Goal: Register for event/course

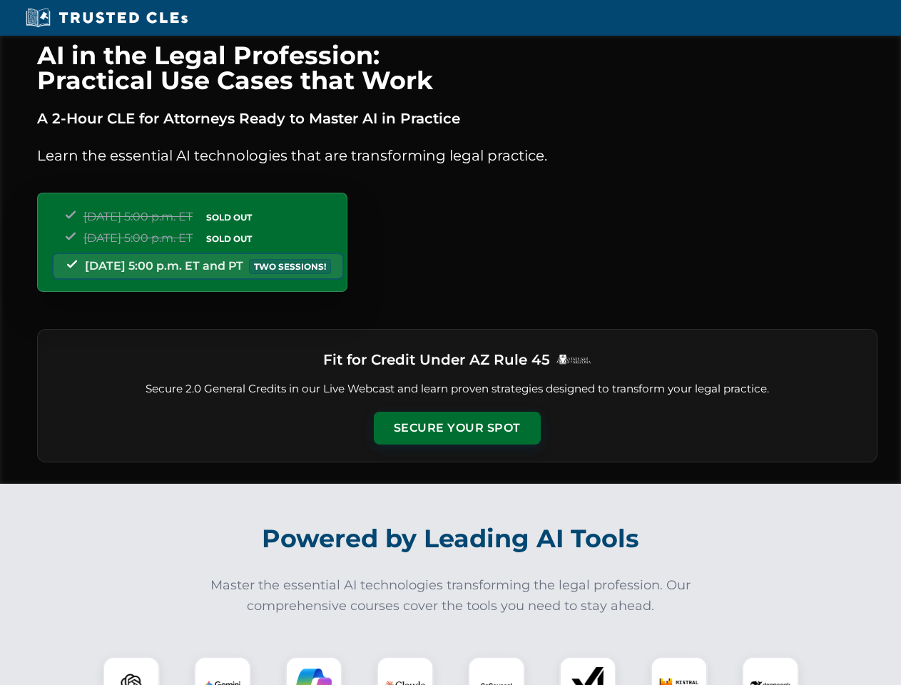
click at [457, 428] on button "Secure Your Spot" at bounding box center [457, 428] width 167 height 33
click at [131, 671] on img at bounding box center [131, 684] width 41 height 41
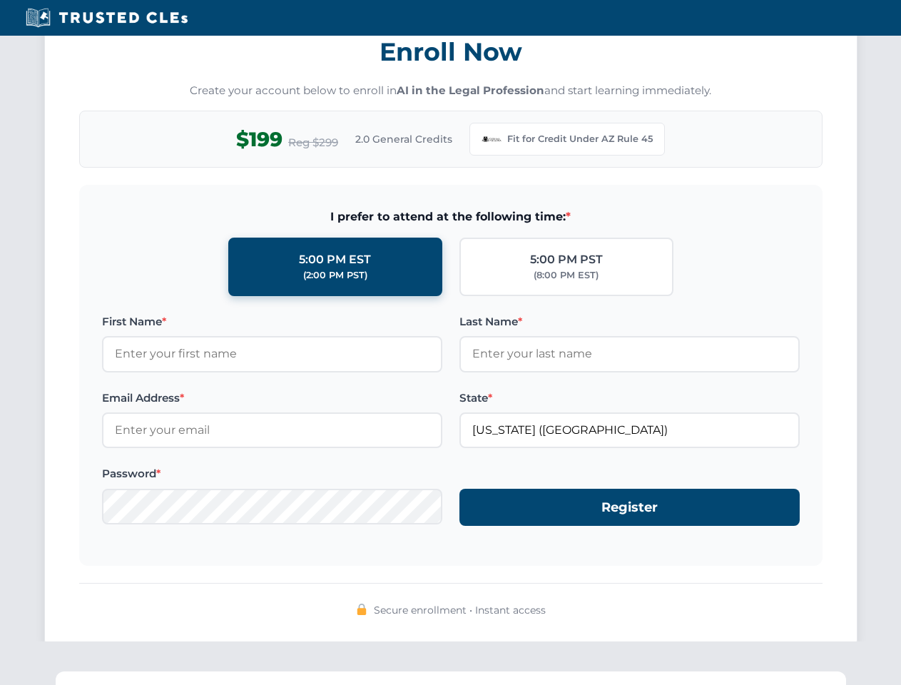
scroll to position [1391, 0]
